Goal: Information Seeking & Learning: Check status

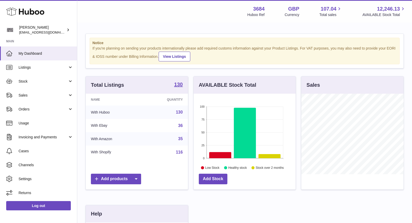
scroll to position [80, 102]
click at [46, 96] on span "Sales" at bounding box center [43, 95] width 49 height 5
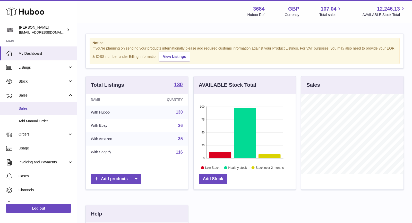
click at [37, 106] on span "Sales" at bounding box center [46, 108] width 55 height 5
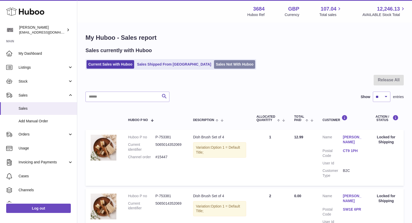
click at [214, 60] on link "Sales Not With Huboo" at bounding box center [234, 64] width 41 height 9
